Goal: Transaction & Acquisition: Purchase product/service

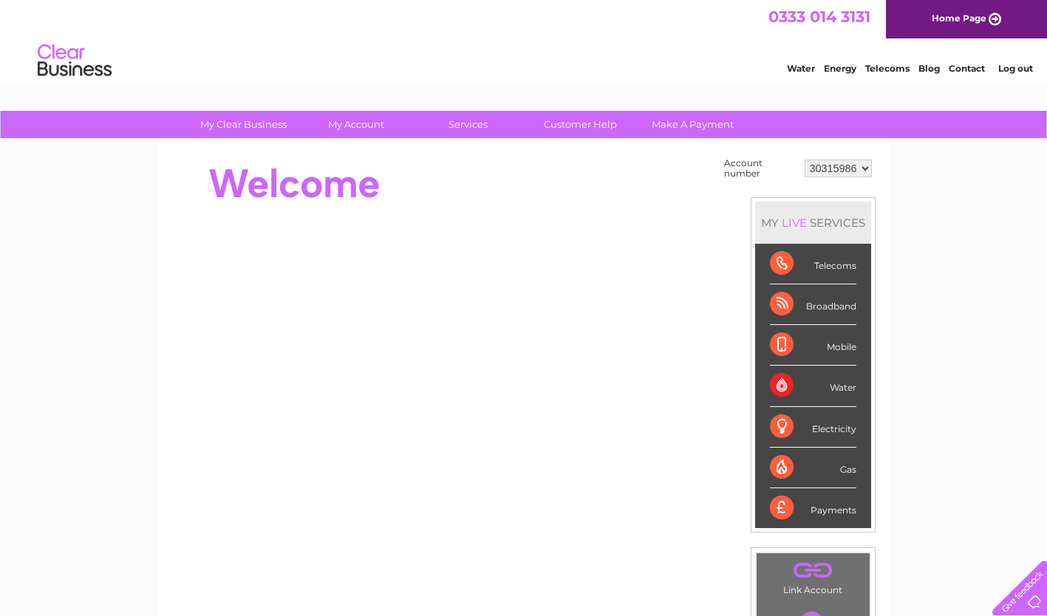
drag, startPoint x: 847, startPoint y: 391, endPoint x: 837, endPoint y: 391, distance: 10.3
click at [846, 391] on div "Water" at bounding box center [813, 386] width 86 height 41
click at [789, 388] on div "Water" at bounding box center [813, 386] width 86 height 41
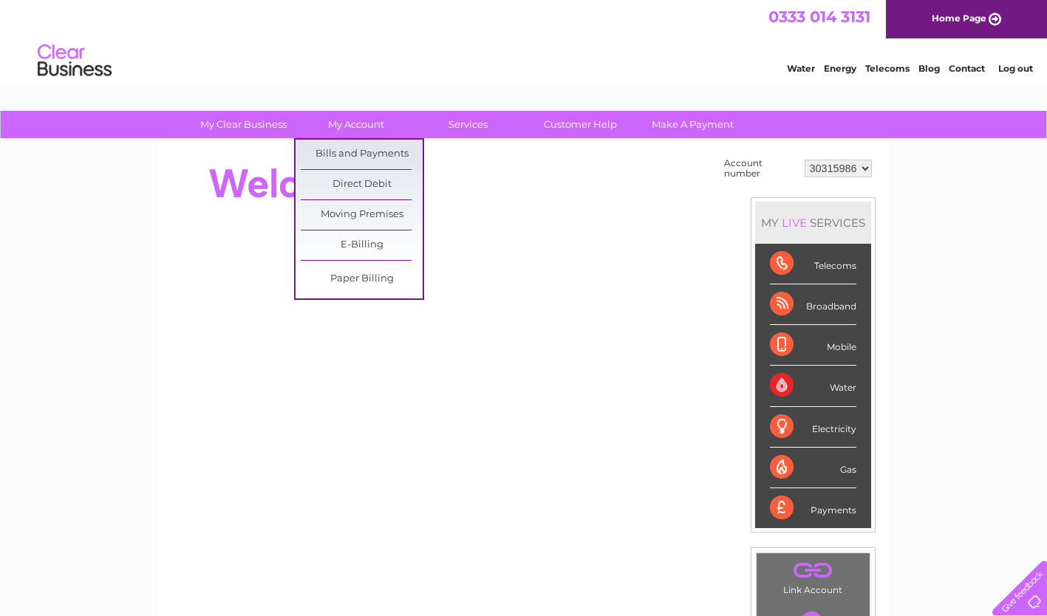
click at [349, 159] on link "Bills and Payments" at bounding box center [362, 155] width 122 height 30
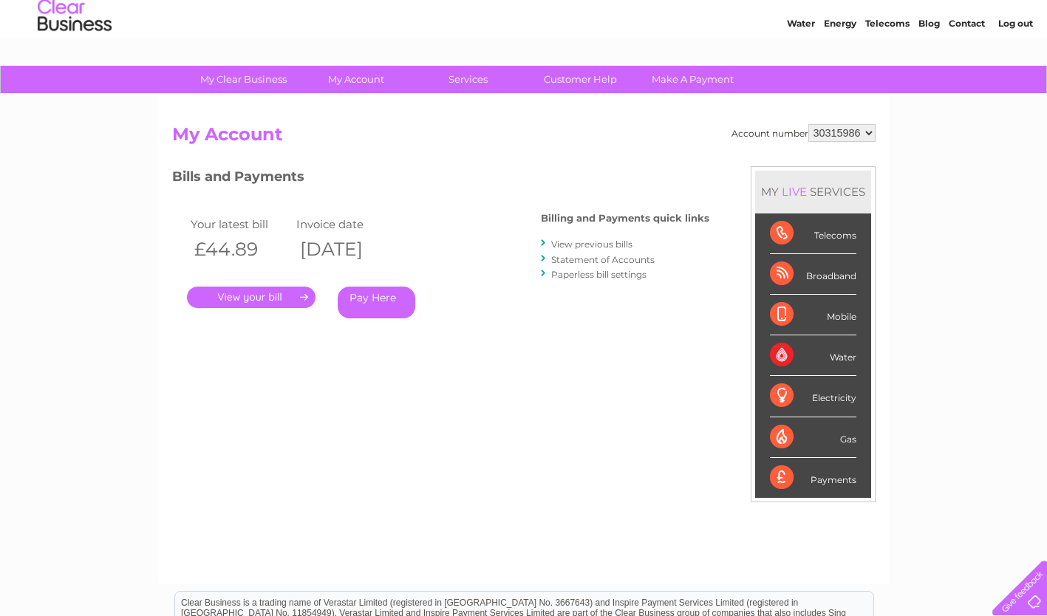
scroll to position [74, 0]
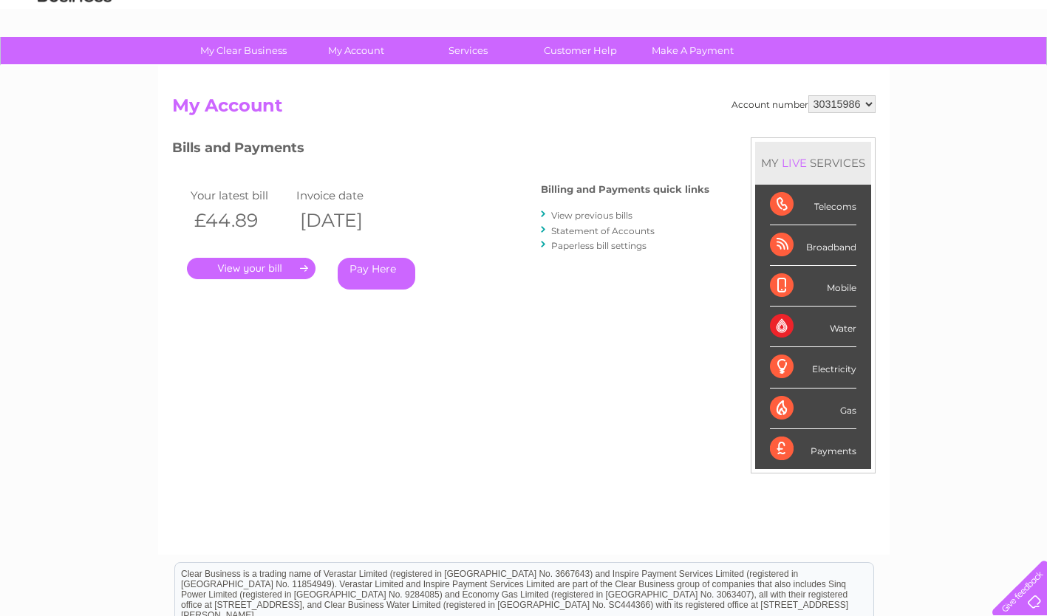
click at [587, 215] on link "View previous bills" at bounding box center [591, 215] width 81 height 11
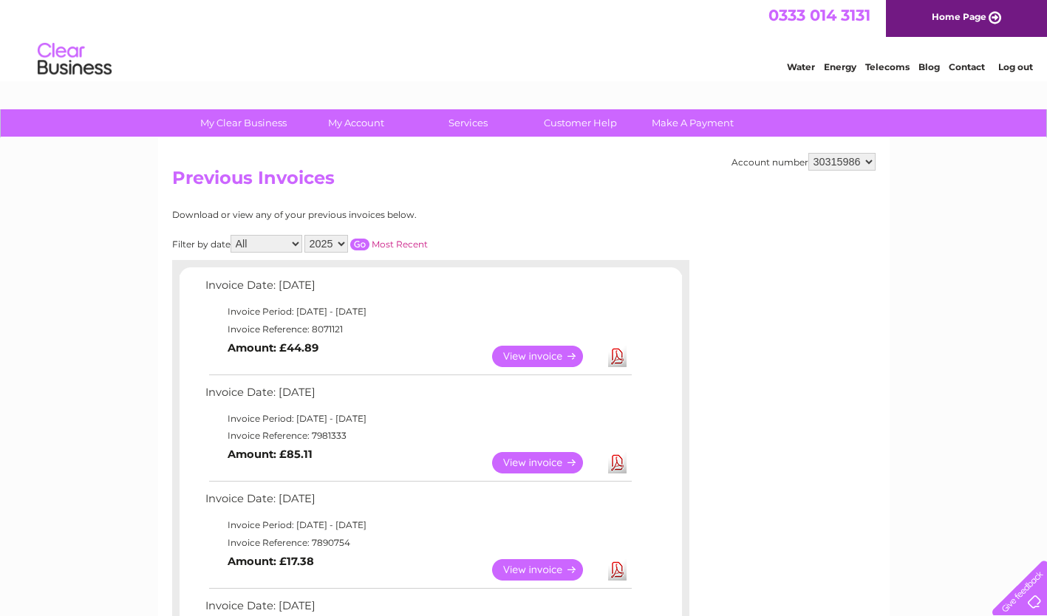
scroll to position [445, 0]
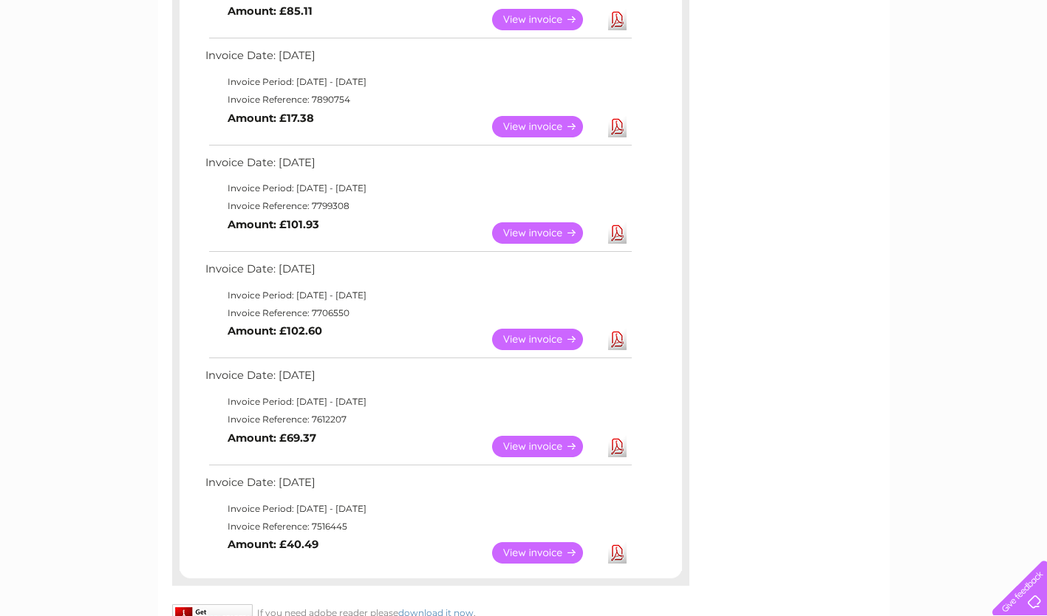
click at [562, 440] on link "View" at bounding box center [546, 446] width 109 height 21
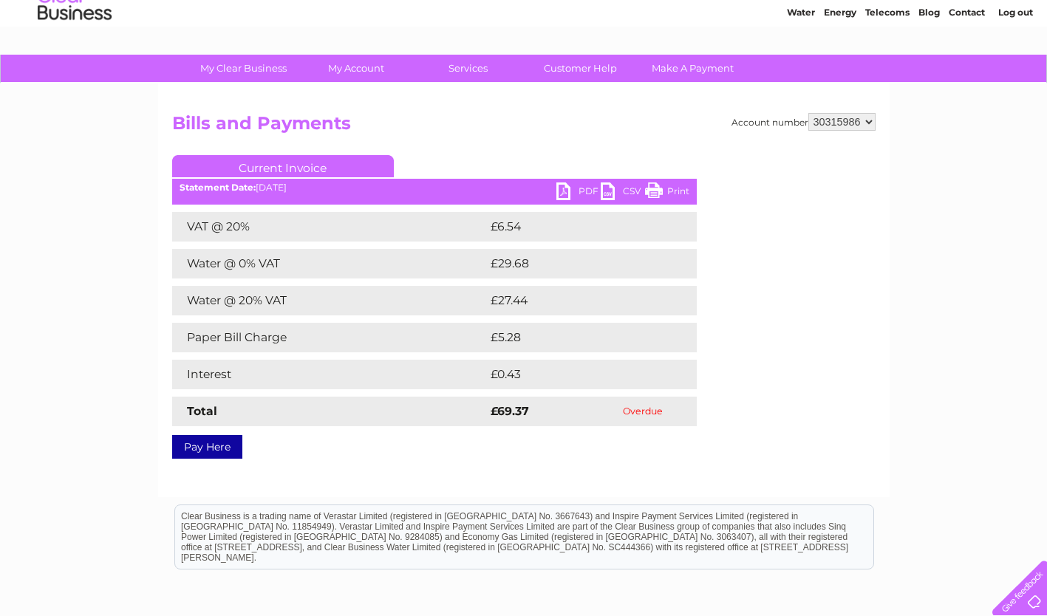
scroll to position [74, 0]
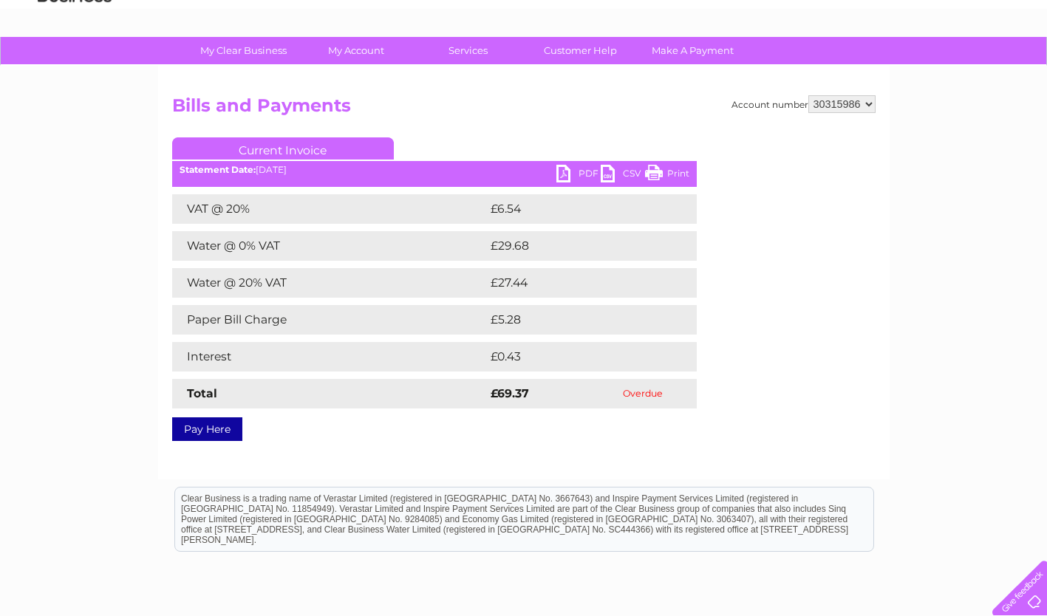
click at [198, 432] on link "Pay Here" at bounding box center [207, 430] width 70 height 24
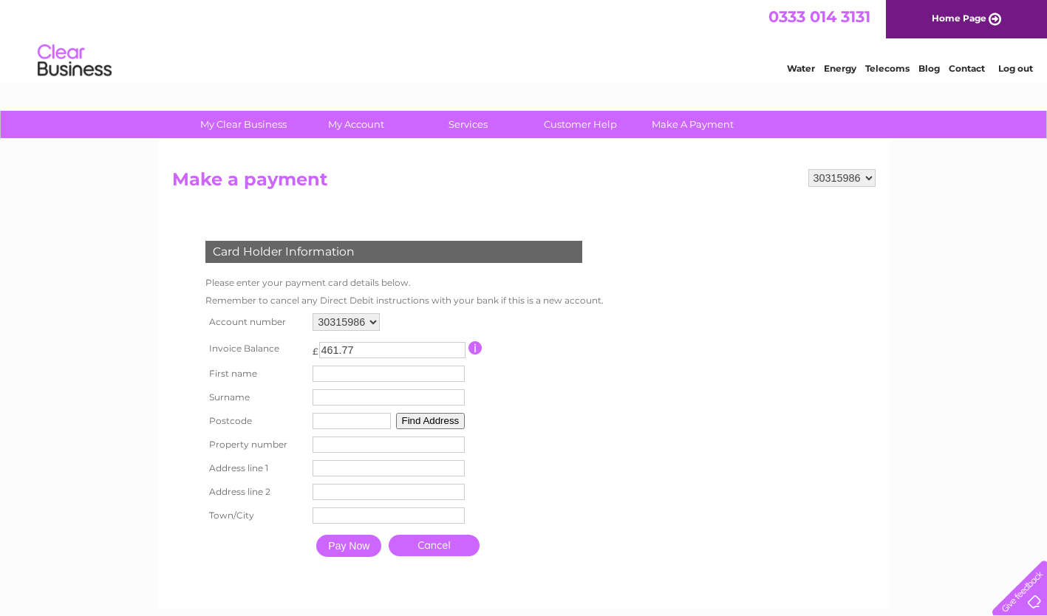
click at [406, 350] on input "461.77" at bounding box center [392, 350] width 146 height 16
click at [466, 351] on td "£ 461.77 This payment facility permits payment of the full outstanding invoice …" at bounding box center [389, 348] width 160 height 27
click at [469, 350] on input "button" at bounding box center [476, 347] width 14 height 13
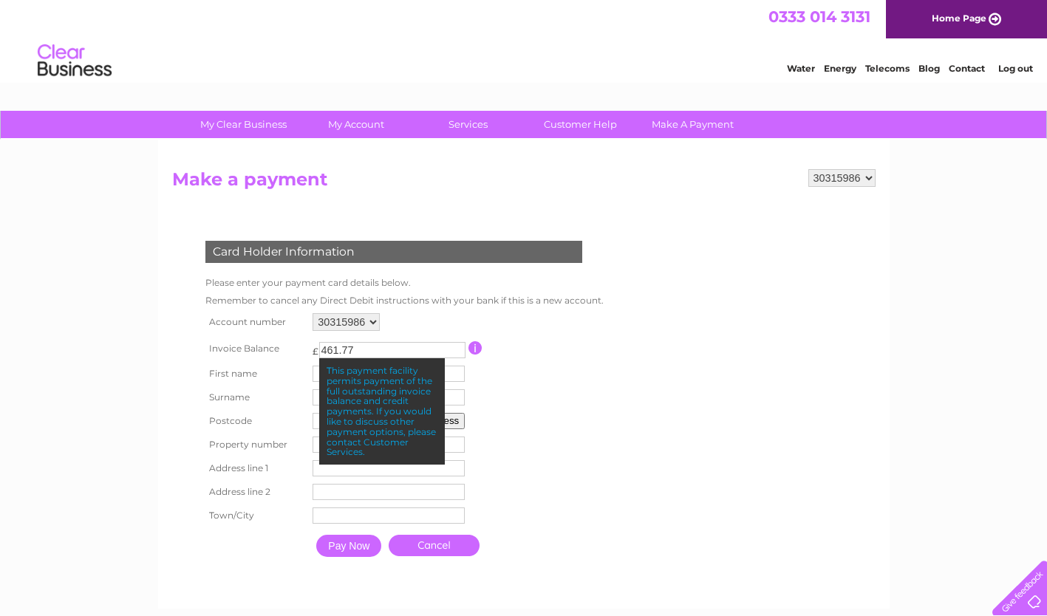
click at [614, 363] on div "Card Holder Information Please enter your payment card details below. Remember …" at bounding box center [396, 395] width 449 height 338
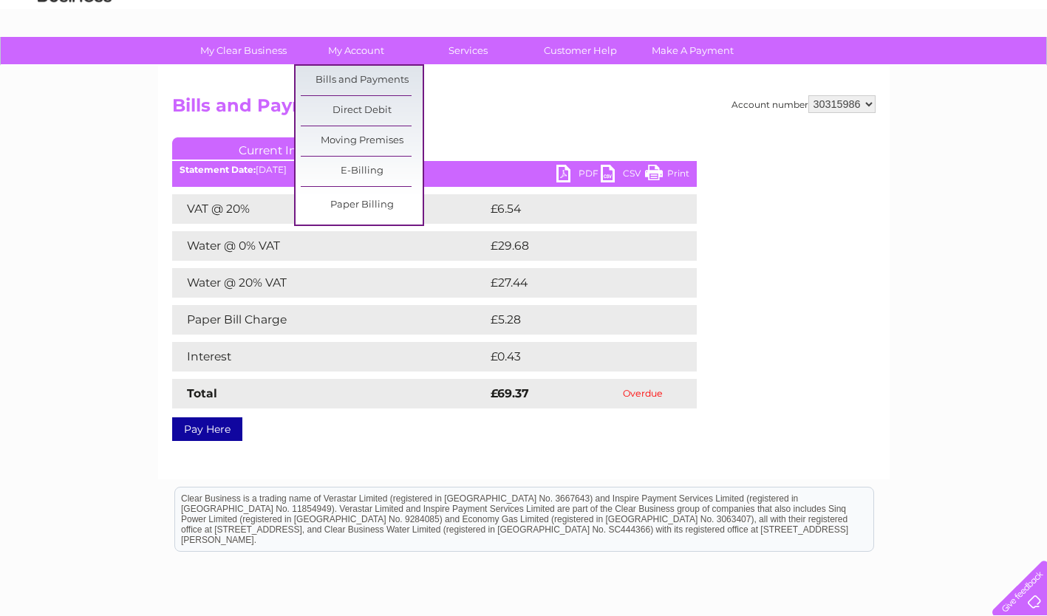
click at [350, 81] on link "Bills and Payments" at bounding box center [362, 81] width 122 height 30
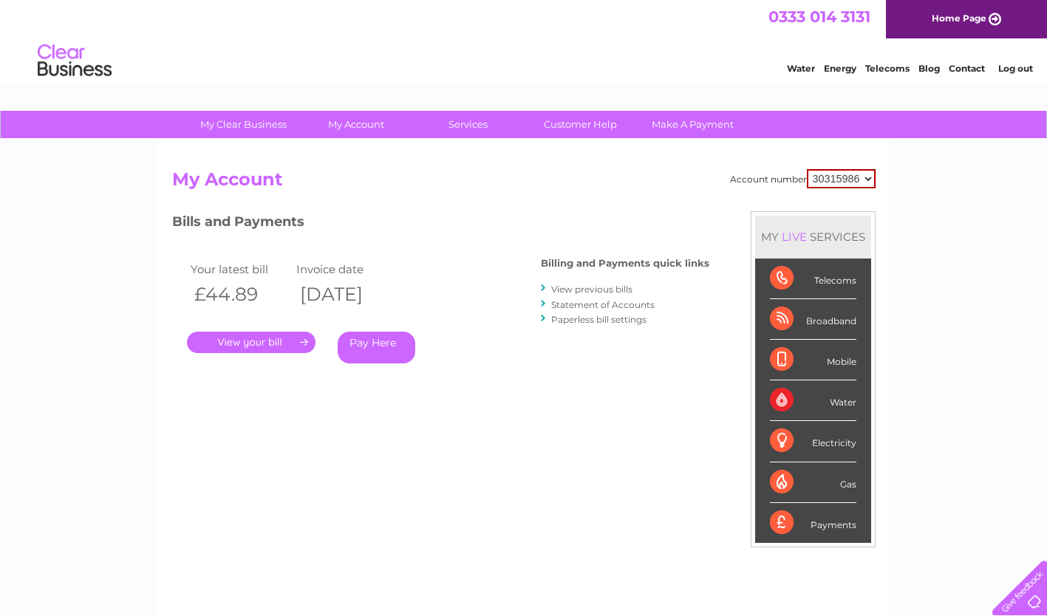
click at [376, 343] on link "Pay Here" at bounding box center [377, 348] width 78 height 32
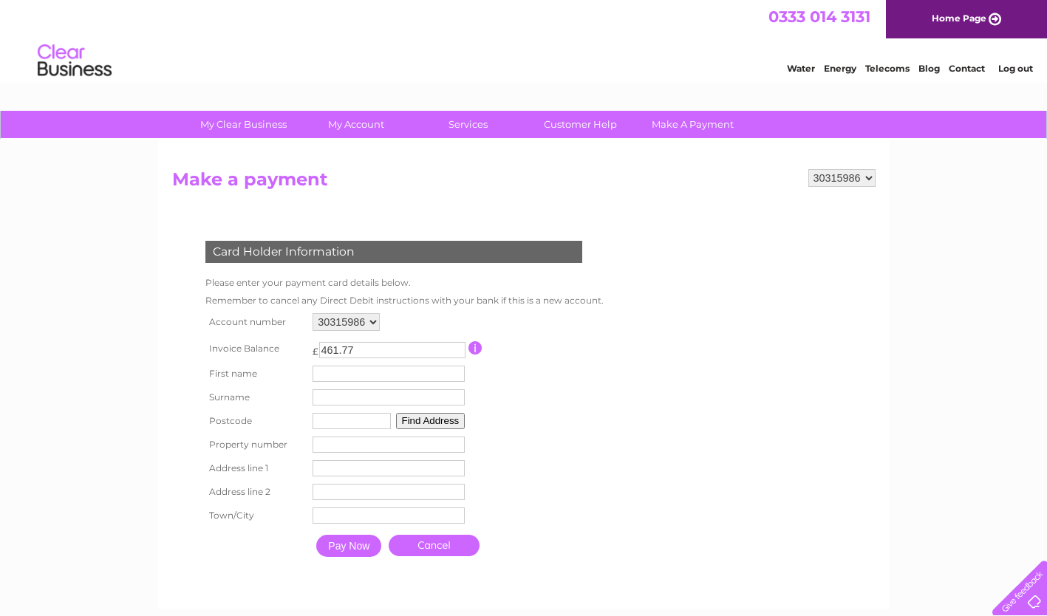
click at [376, 344] on input "461.77" at bounding box center [392, 350] width 146 height 16
click at [536, 367] on table "Account number 30315986 Invoice Balance £ 461.77 First name Surname" at bounding box center [401, 437] width 399 height 255
drag, startPoint x: 367, startPoint y: 352, endPoint x: 301, endPoint y: 347, distance: 66.7
click at [301, 347] on tr "Invoice Balance £ 461.77 This payment facility permits payment of the full outs…" at bounding box center [401, 348] width 399 height 27
click at [568, 357] on td at bounding box center [535, 348] width 132 height 27
